Goal: Transaction & Acquisition: Book appointment/travel/reservation

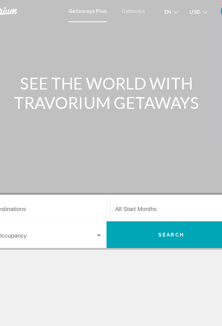
click at [131, 9] on span "Getaways" at bounding box center [132, 8] width 18 height 4
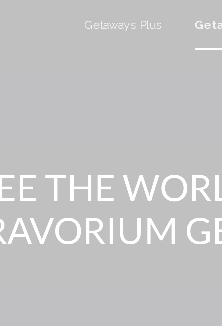
click at [99, 8] on span "Getaways Plus" at bounding box center [95, 8] width 26 height 4
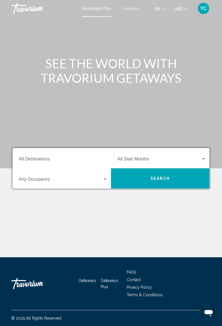
click at [50, 158] on input "Destination All Destinations" at bounding box center [63, 160] width 89 height 5
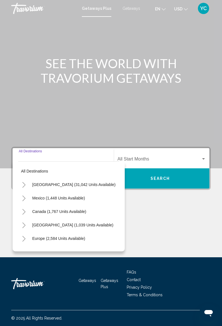
click at [24, 183] on icon "Toggle United States (31,042 units available)" at bounding box center [24, 185] width 4 height 6
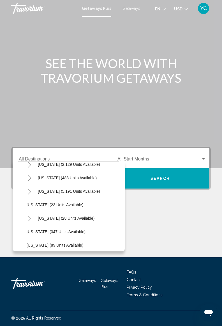
scroll to position [63, 0]
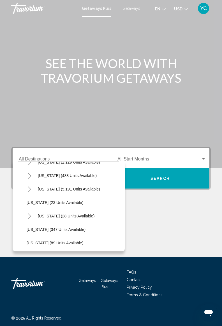
click at [31, 188] on icon "Toggle Florida (5,191 units available)" at bounding box center [30, 190] width 4 height 6
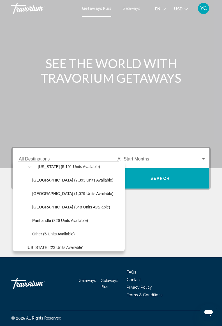
scroll to position [80, 0]
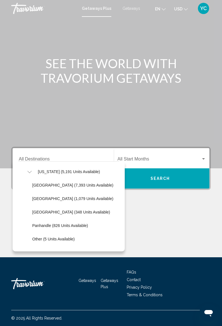
click at [78, 198] on span "[GEOGRAPHIC_DATA] (1,079 units available)" at bounding box center [72, 199] width 81 height 4
type input "**********"
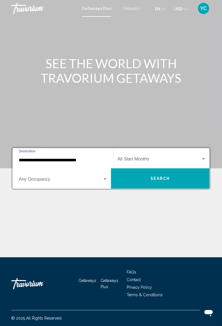
click at [105, 179] on div "Search widget" at bounding box center [105, 179] width 3 height 1
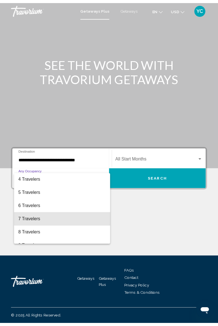
scroll to position [63, 0]
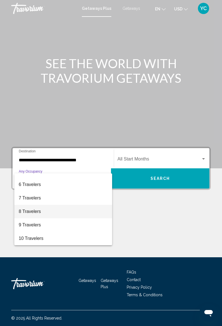
click at [45, 210] on span "8 Travelers" at bounding box center [63, 211] width 89 height 13
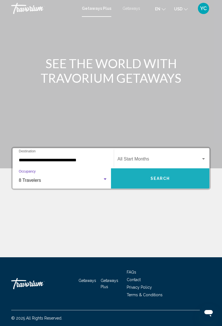
click at [156, 180] on span "Search" at bounding box center [161, 179] width 20 height 4
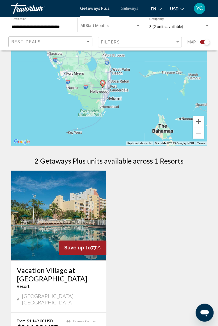
scroll to position [4, 0]
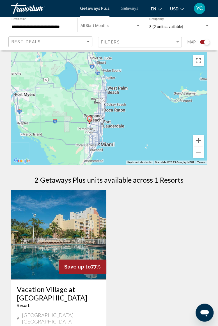
click at [89, 118] on image "Main content" at bounding box center [89, 118] width 3 height 3
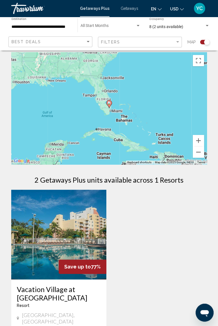
click at [109, 103] on image "Main content" at bounding box center [109, 102] width 3 height 3
type input "**********"
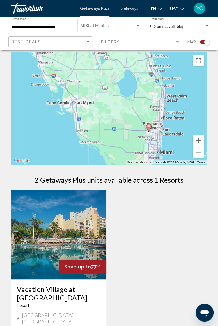
click at [102, 8] on span "Getaways Plus" at bounding box center [94, 8] width 29 height 4
